Goal: Task Accomplishment & Management: Use online tool/utility

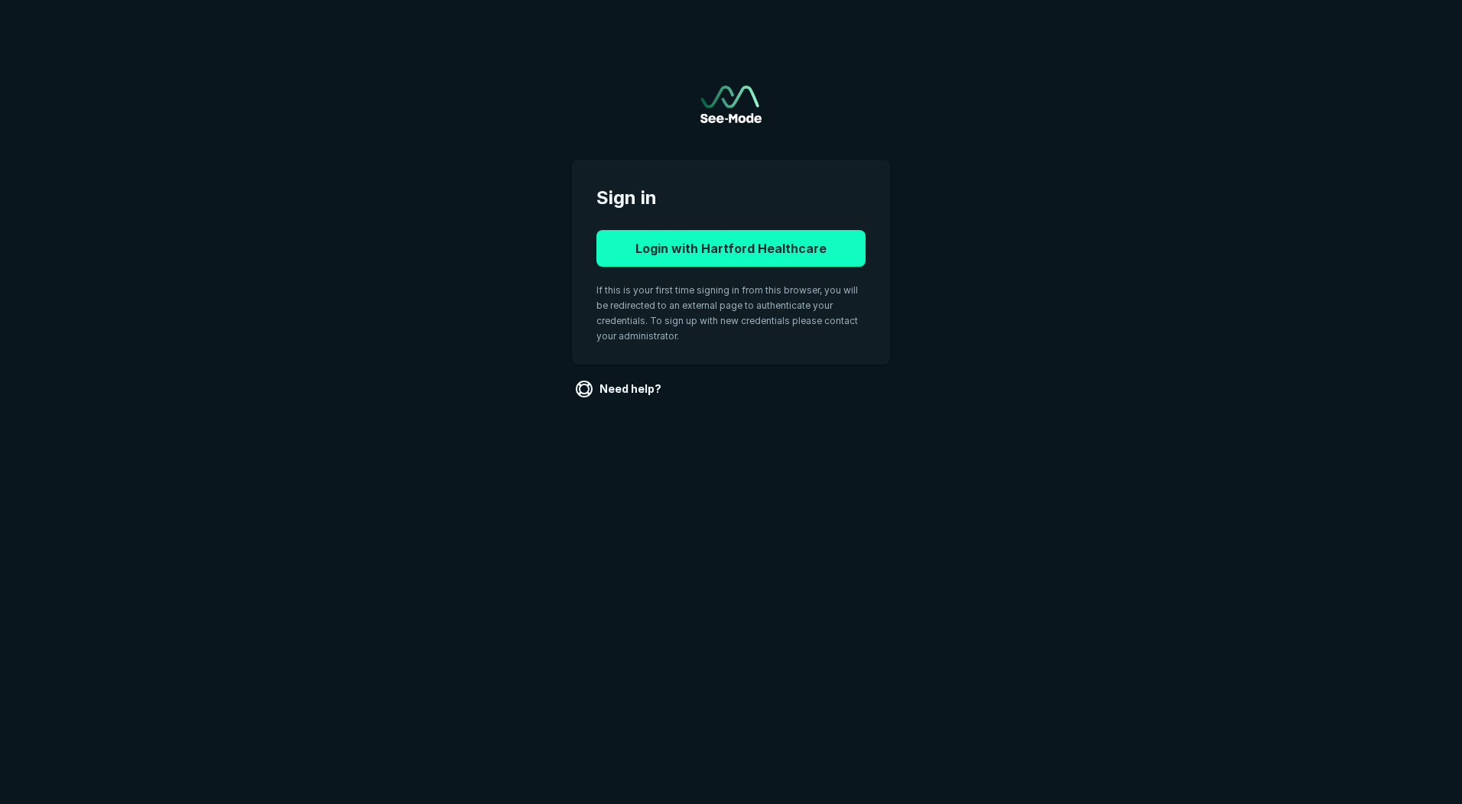
click at [688, 250] on button "Login with Hartford Healthcare" at bounding box center [730, 248] width 269 height 37
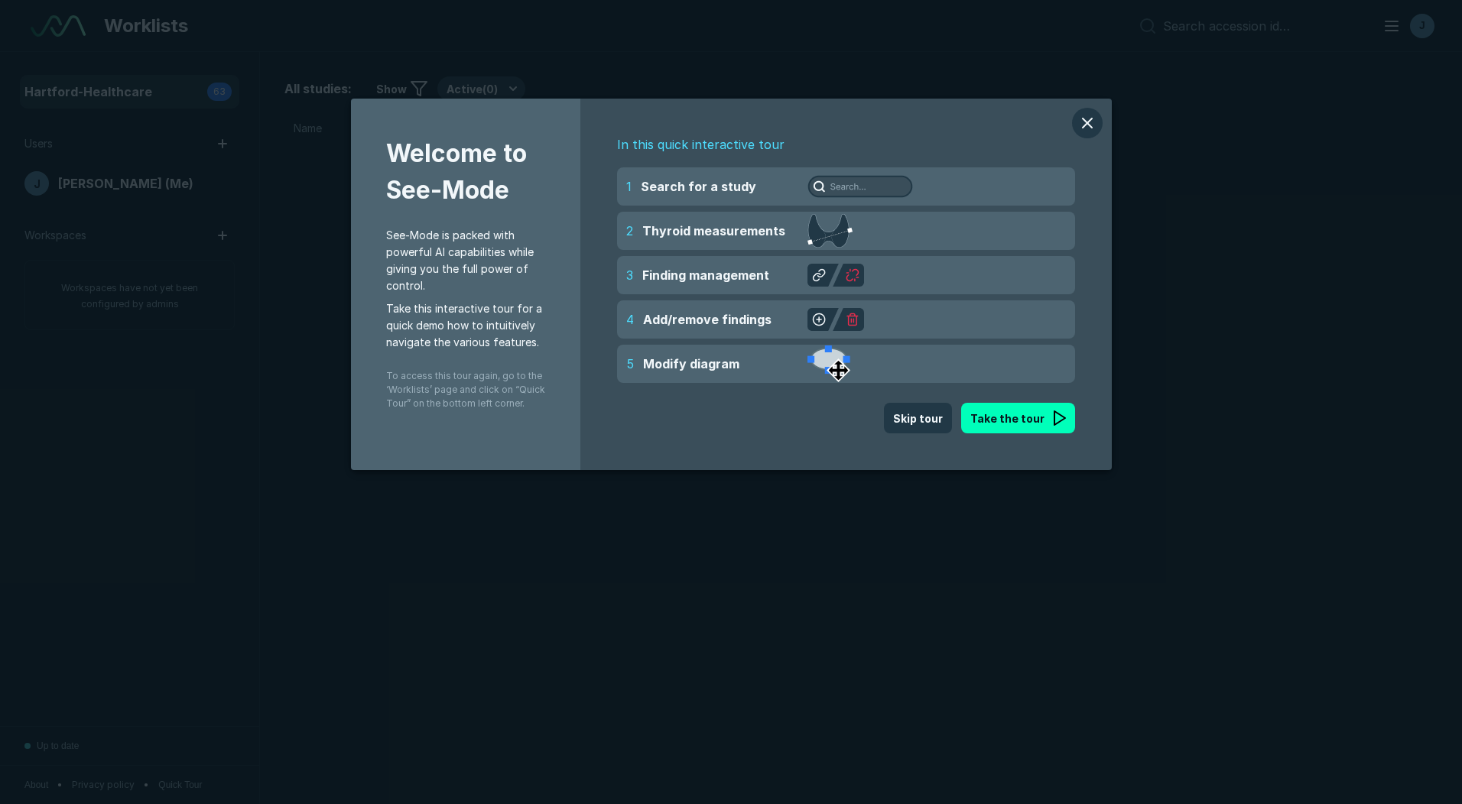
scroll to position [5318, 8544]
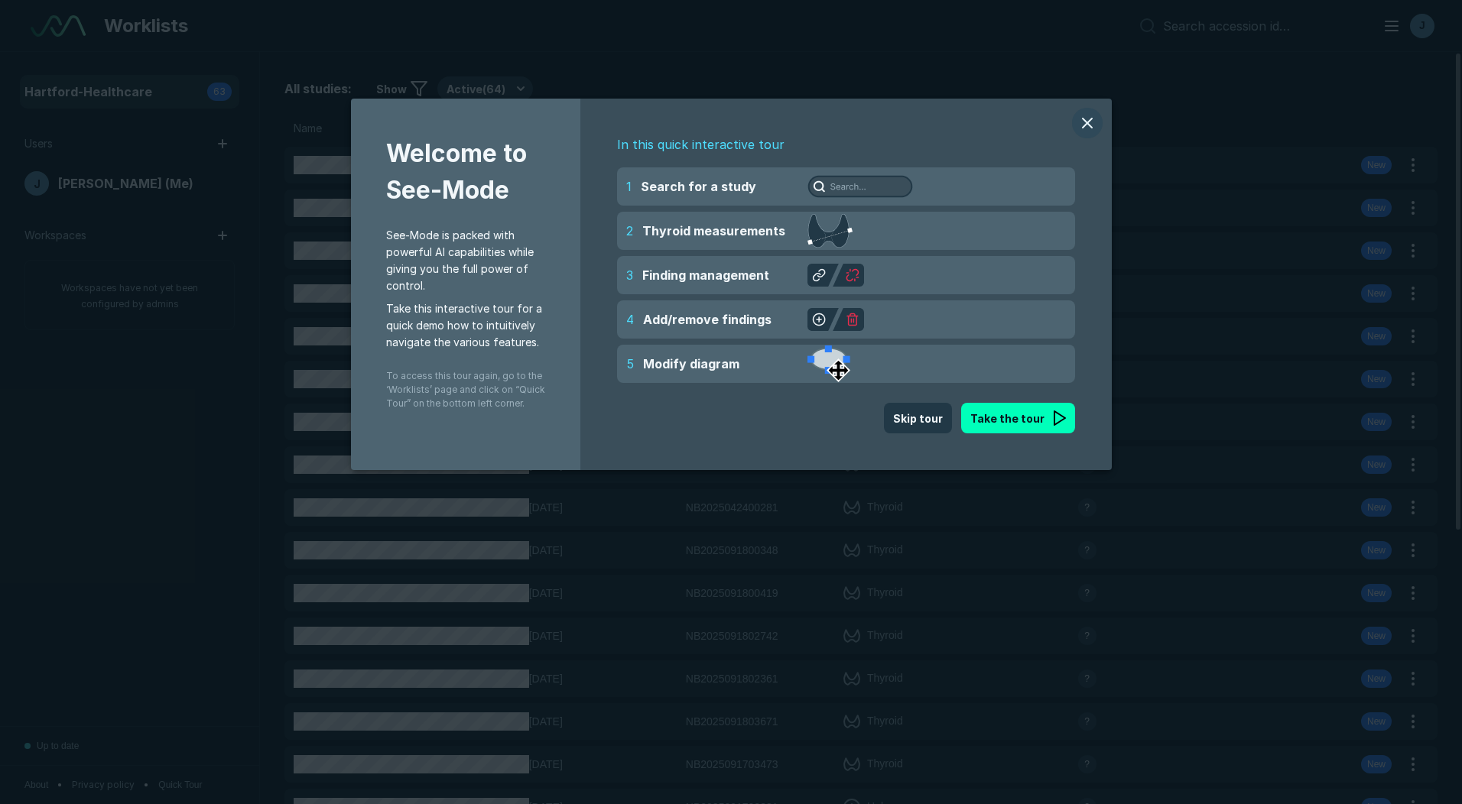
click at [1088, 115] on button "modal" at bounding box center [1087, 123] width 31 height 31
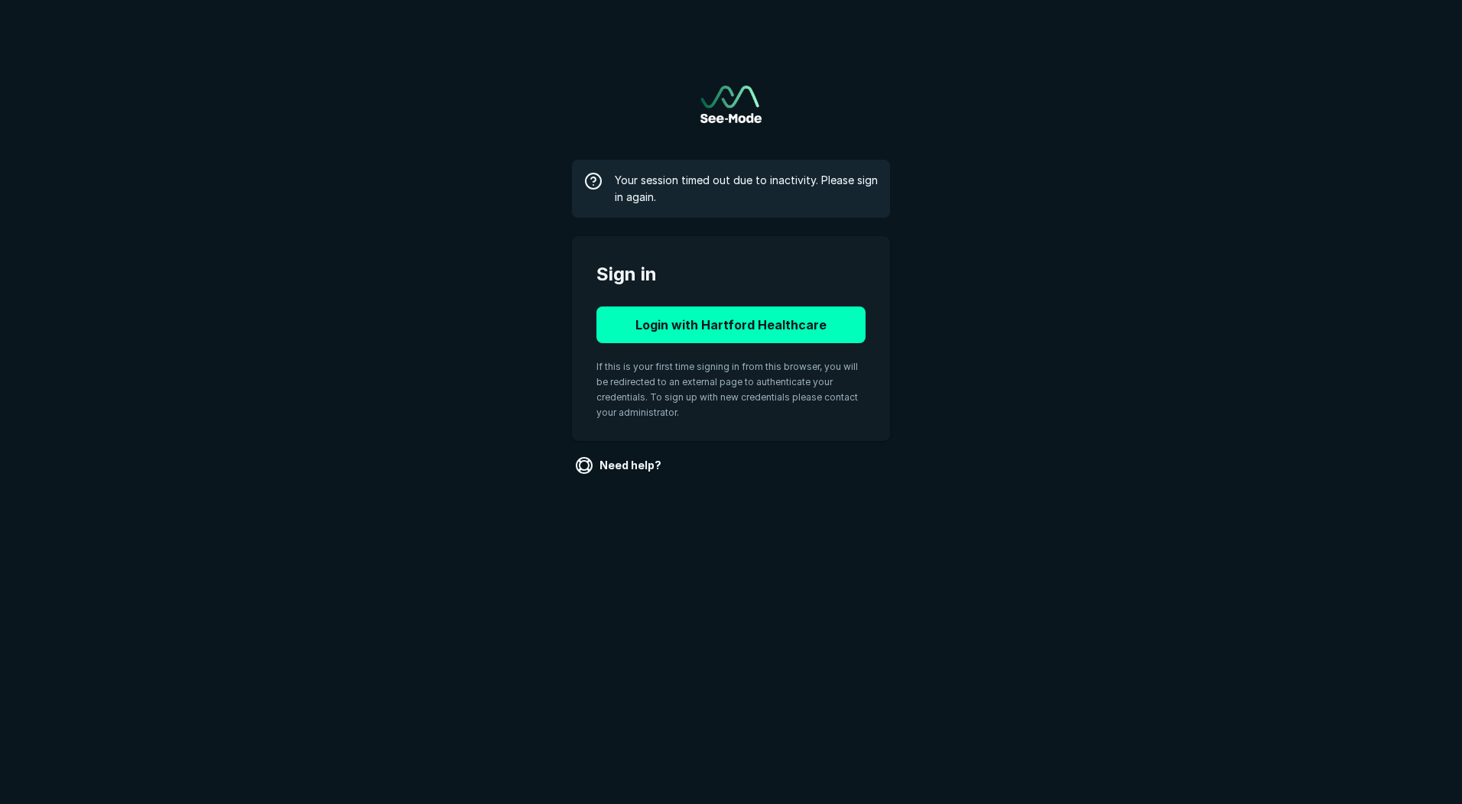
click at [705, 317] on button "Login with Hartford Healthcare" at bounding box center [730, 325] width 269 height 37
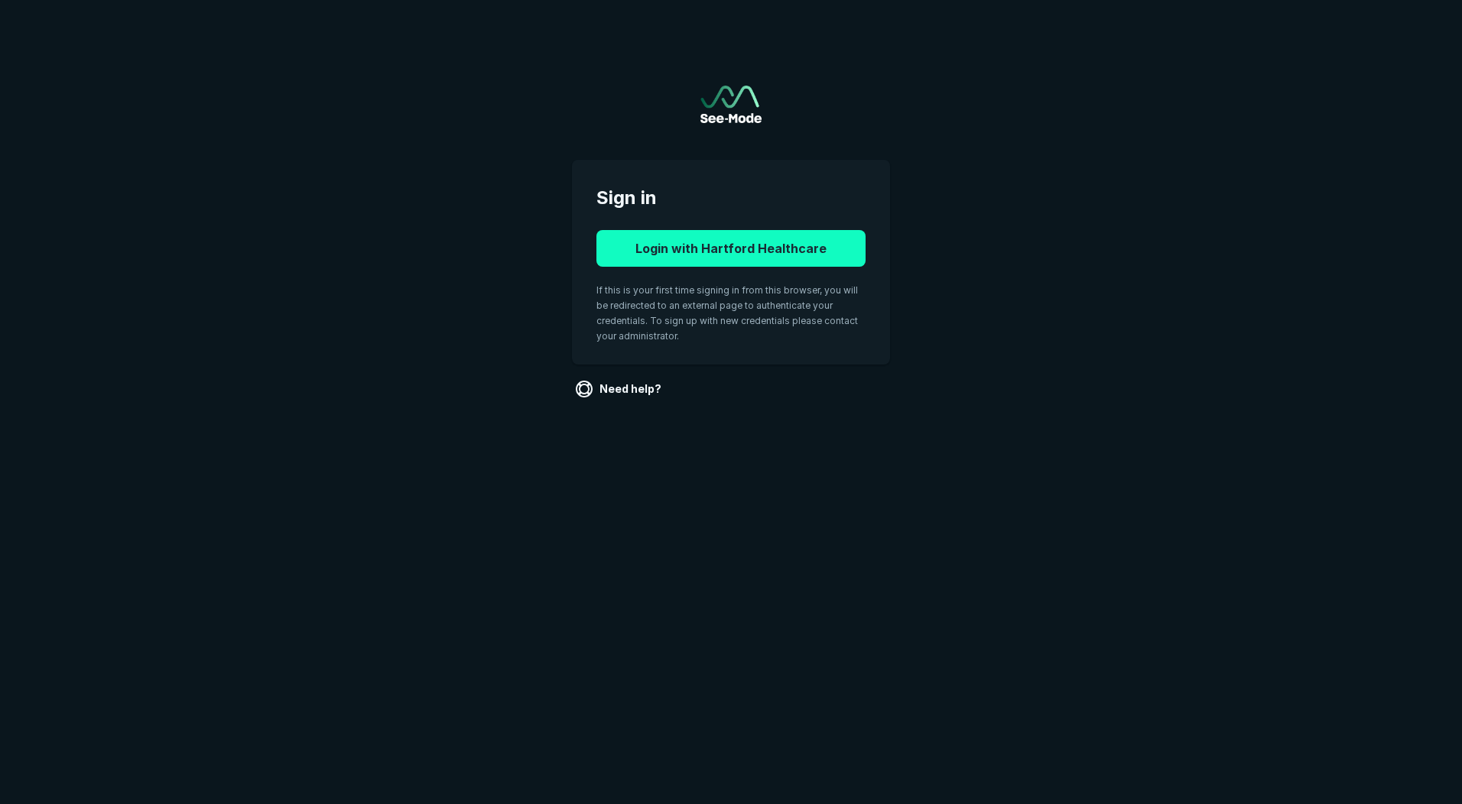
click at [694, 246] on button "Login with Hartford Healthcare" at bounding box center [730, 248] width 269 height 37
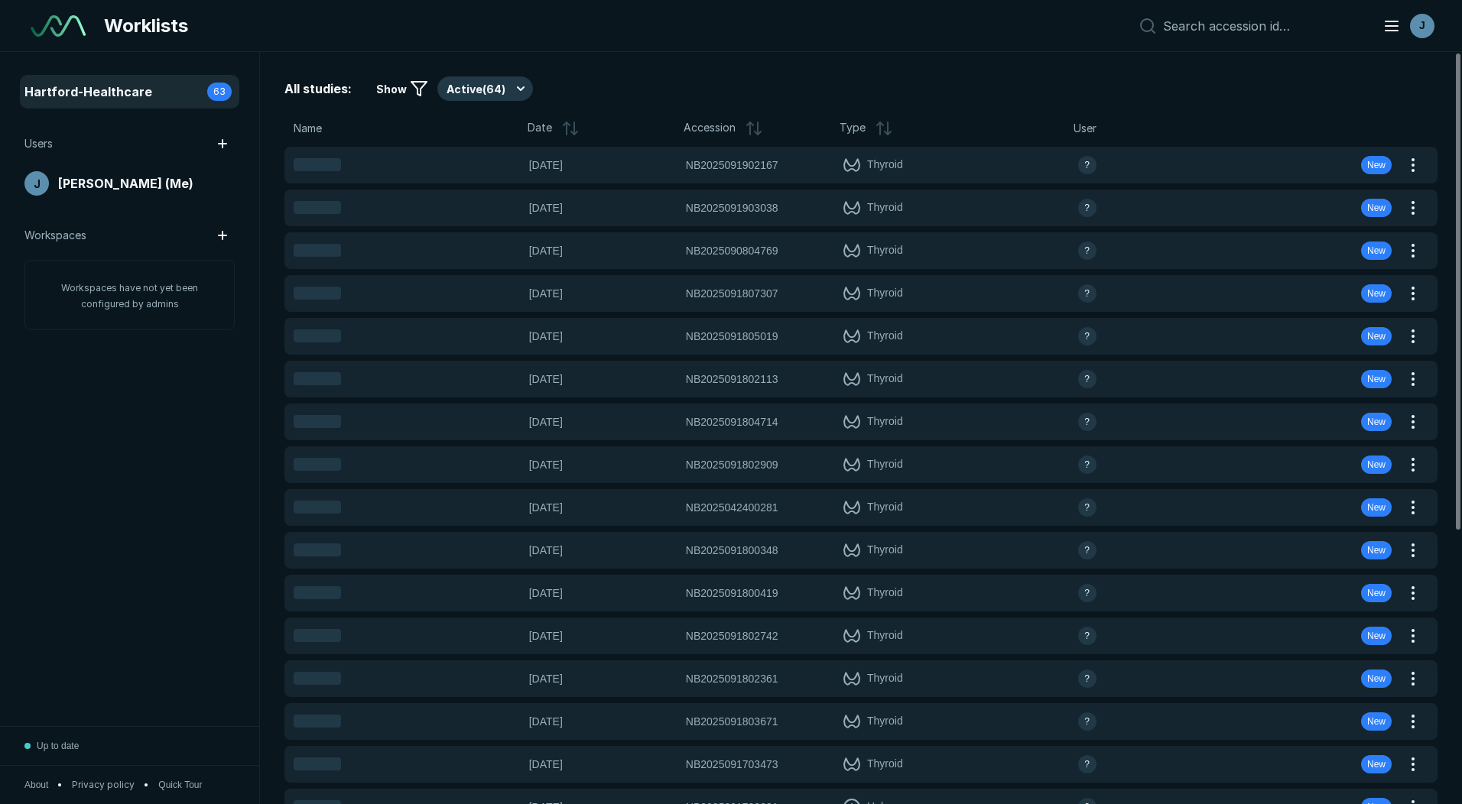
scroll to position [5073, 7129]
